Goal: Communication & Community: Participate in discussion

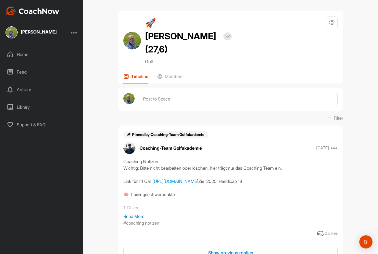
scroll to position [581, 0]
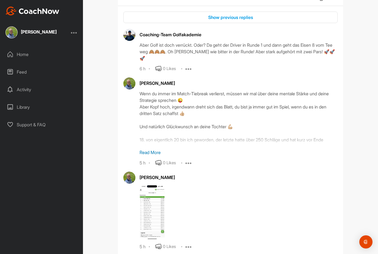
click at [38, 30] on div "[PERSON_NAME]" at bounding box center [39, 32] width 36 height 4
click at [26, 48] on div "Home" at bounding box center [41, 55] width 77 height 14
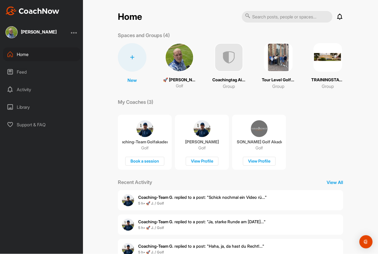
scroll to position [15, 0]
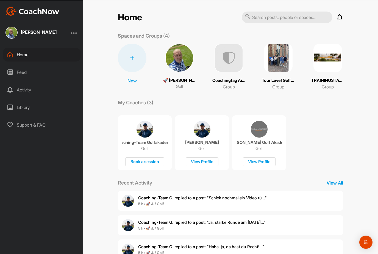
click at [274, 46] on img at bounding box center [278, 57] width 29 height 29
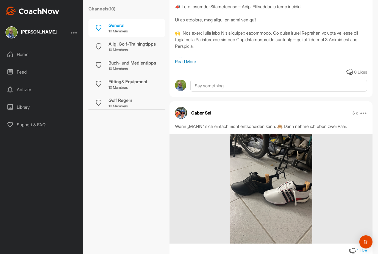
scroll to position [255, 0]
click at [22, 48] on div "Home" at bounding box center [41, 55] width 77 height 14
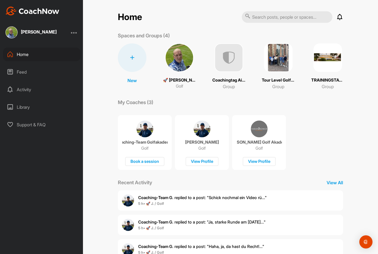
click at [175, 62] on img at bounding box center [179, 57] width 29 height 29
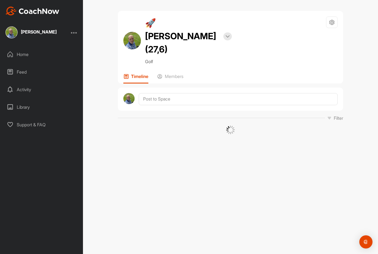
click at [18, 56] on div "Home" at bounding box center [41, 55] width 77 height 14
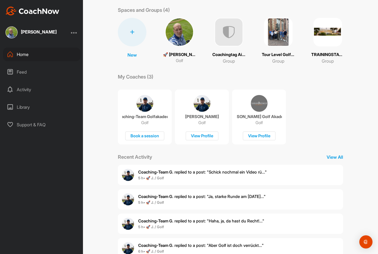
scroll to position [25, 0]
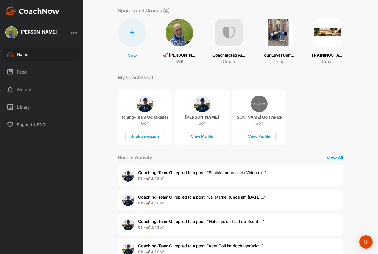
click at [182, 36] on img at bounding box center [179, 32] width 29 height 29
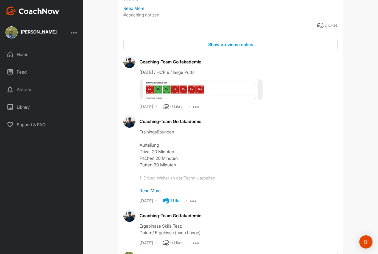
scroll to position [206, 0]
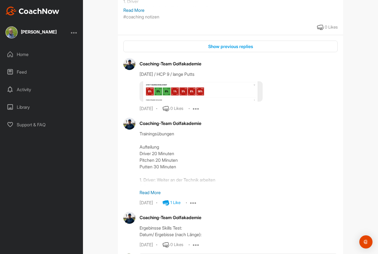
click at [187, 81] on img at bounding box center [201, 91] width 123 height 20
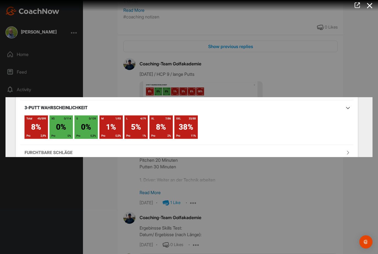
click at [256, 173] on div at bounding box center [189, 127] width 378 height 254
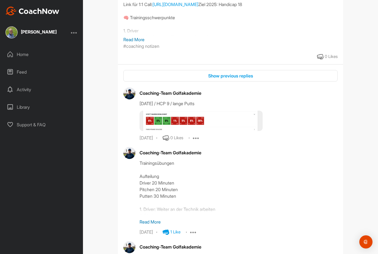
scroll to position [174, 0]
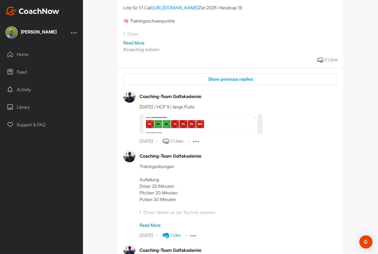
click at [172, 114] on img at bounding box center [201, 124] width 123 height 20
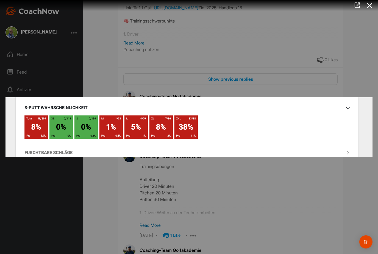
click at [182, 57] on div at bounding box center [189, 127] width 378 height 254
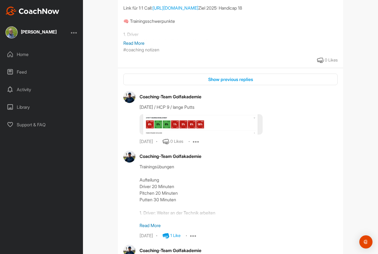
scroll to position [142, 0]
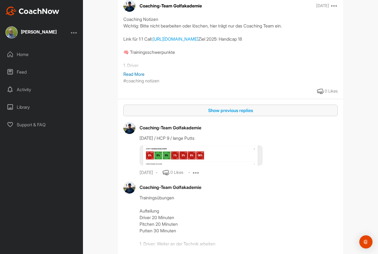
click at [236, 107] on div "Show previous replies" at bounding box center [231, 110] width 206 height 7
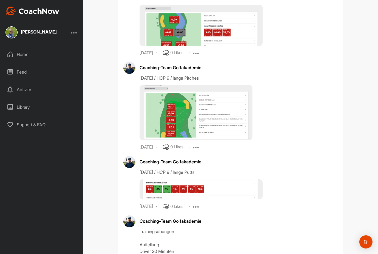
scroll to position [350, 0]
click at [184, 102] on img at bounding box center [196, 112] width 113 height 55
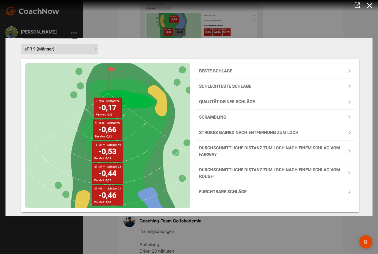
click at [193, 225] on div at bounding box center [189, 127] width 378 height 254
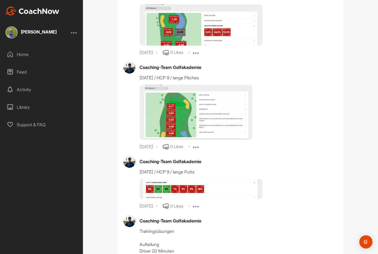
click at [198, 105] on img at bounding box center [196, 112] width 113 height 55
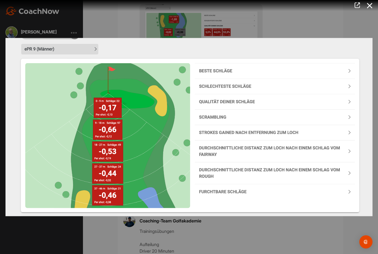
click at [239, 21] on div at bounding box center [189, 127] width 378 height 254
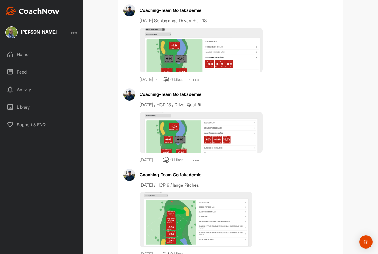
scroll to position [240, 0]
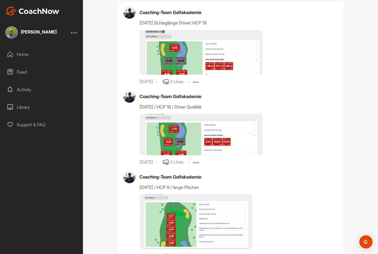
click at [180, 124] on img at bounding box center [201, 134] width 123 height 41
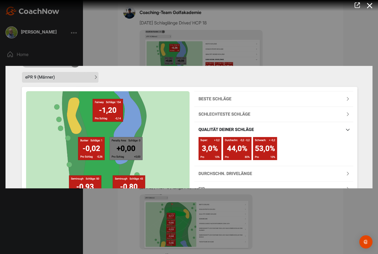
click at [204, 197] on div at bounding box center [189, 127] width 378 height 254
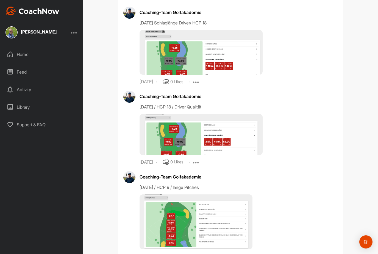
click at [177, 126] on img at bounding box center [201, 134] width 123 height 41
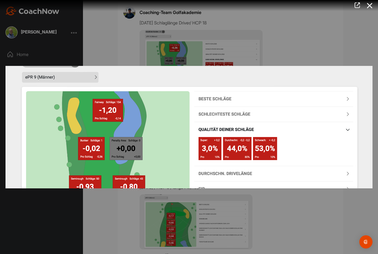
click at [231, 196] on div at bounding box center [189, 127] width 378 height 254
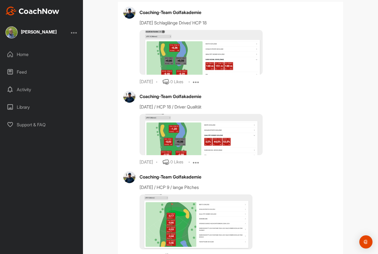
click at [189, 130] on img at bounding box center [201, 134] width 123 height 41
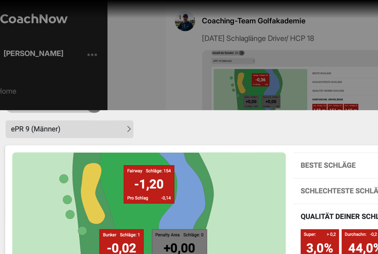
click at [112, 44] on div at bounding box center [189, 127] width 378 height 254
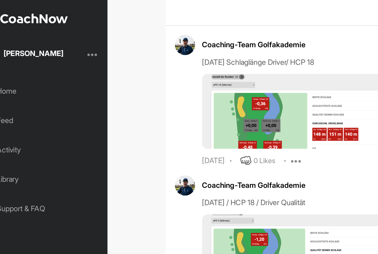
scroll to position [226, 0]
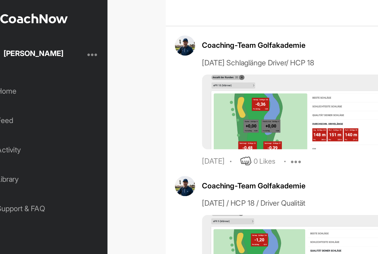
click at [194, 64] on img at bounding box center [201, 67] width 123 height 45
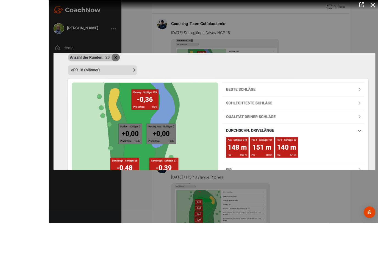
scroll to position [0, 0]
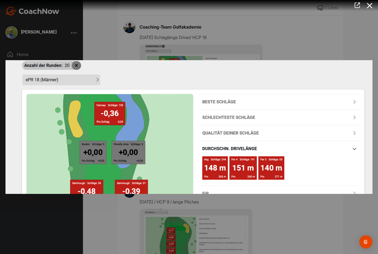
click at [303, 47] on div at bounding box center [189, 127] width 378 height 254
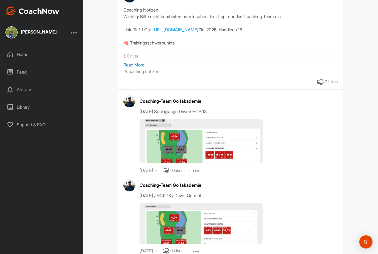
scroll to position [151, 0]
